Goal: Information Seeking & Learning: Learn about a topic

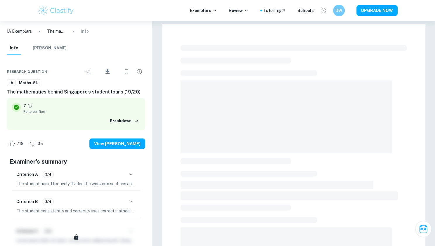
scroll to position [154, 0]
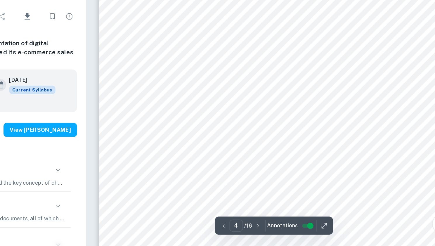
scroll to position [1215, 0]
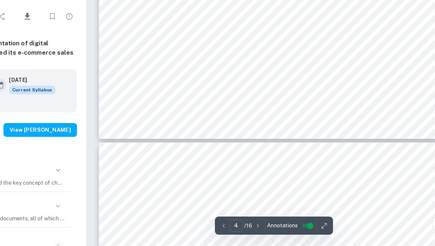
type input "5"
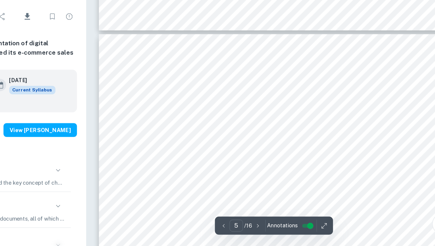
scroll to position [1406, 0]
